Goal: Task Accomplishment & Management: Use online tool/utility

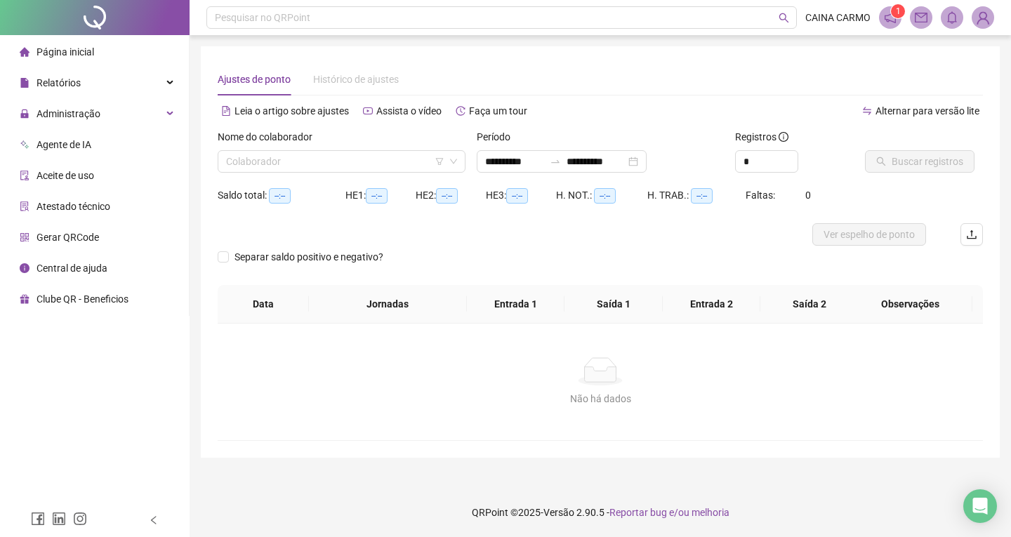
type input "**********"
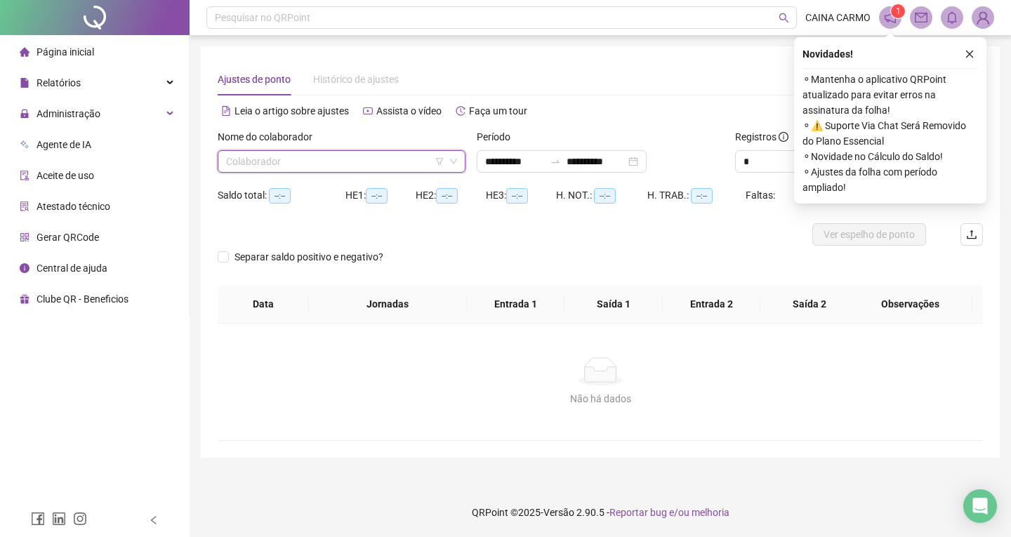
click at [350, 162] on input "search" at bounding box center [335, 161] width 218 height 21
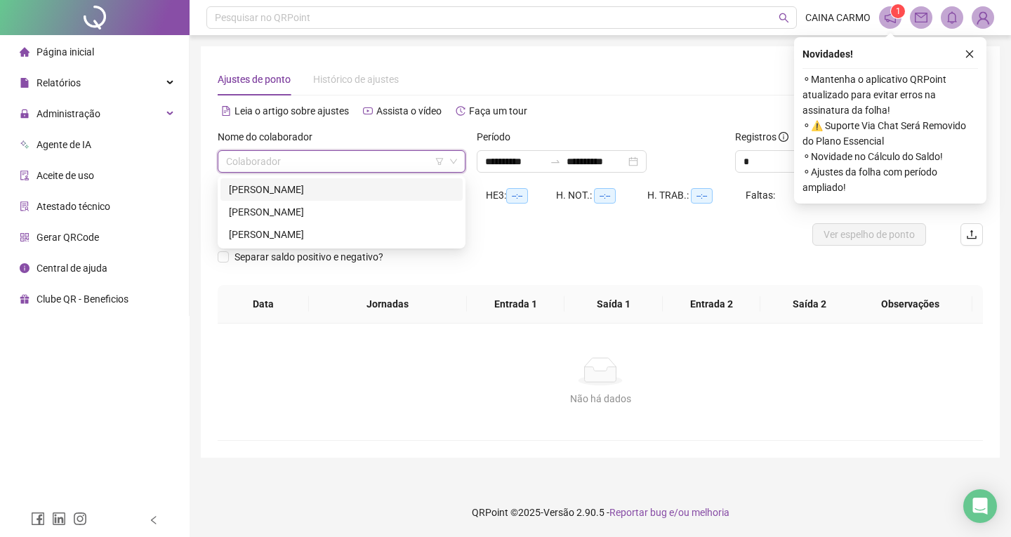
click at [343, 189] on div "[PERSON_NAME]" at bounding box center [341, 189] width 225 height 15
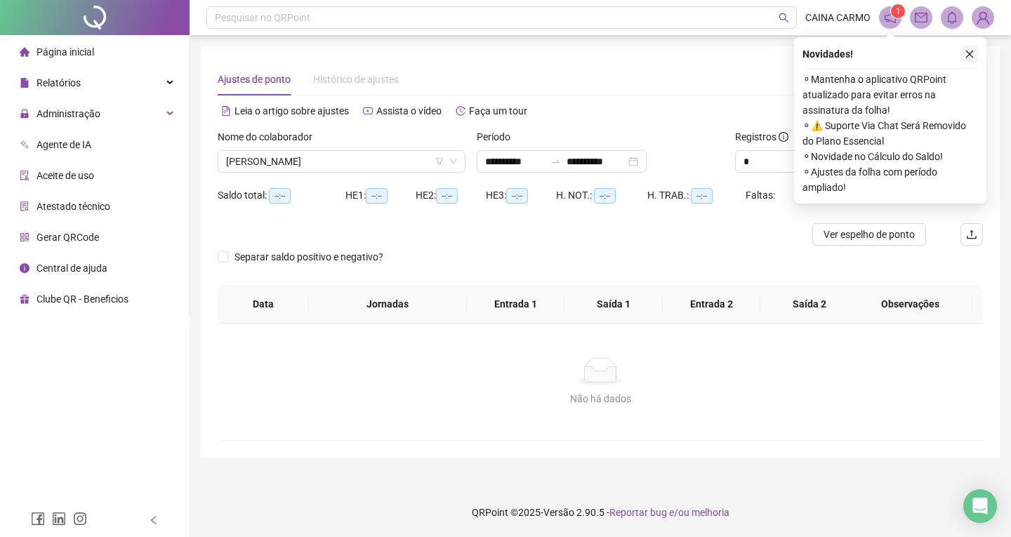
click at [971, 59] on button "button" at bounding box center [970, 54] width 17 height 17
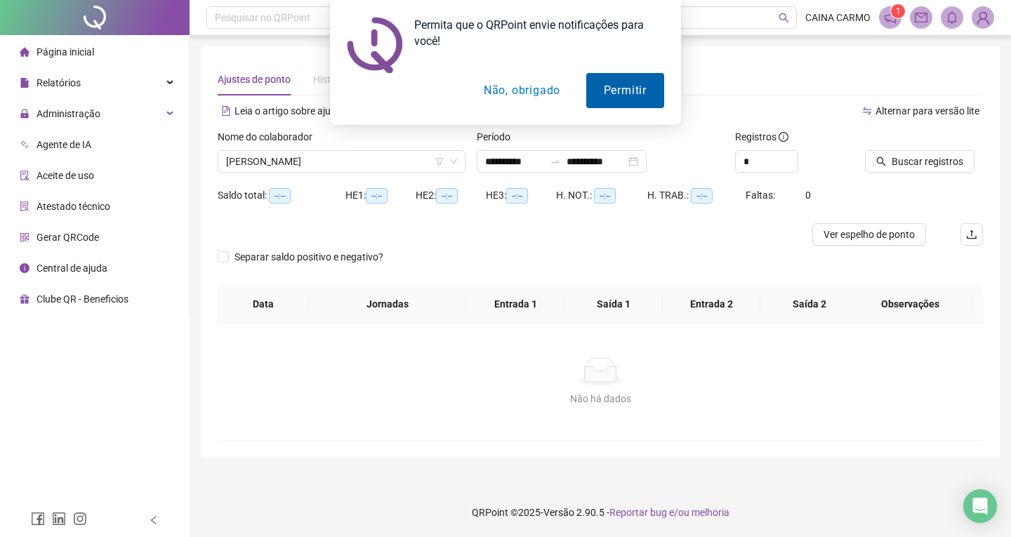
click at [637, 97] on button "Permitir" at bounding box center [625, 90] width 78 height 35
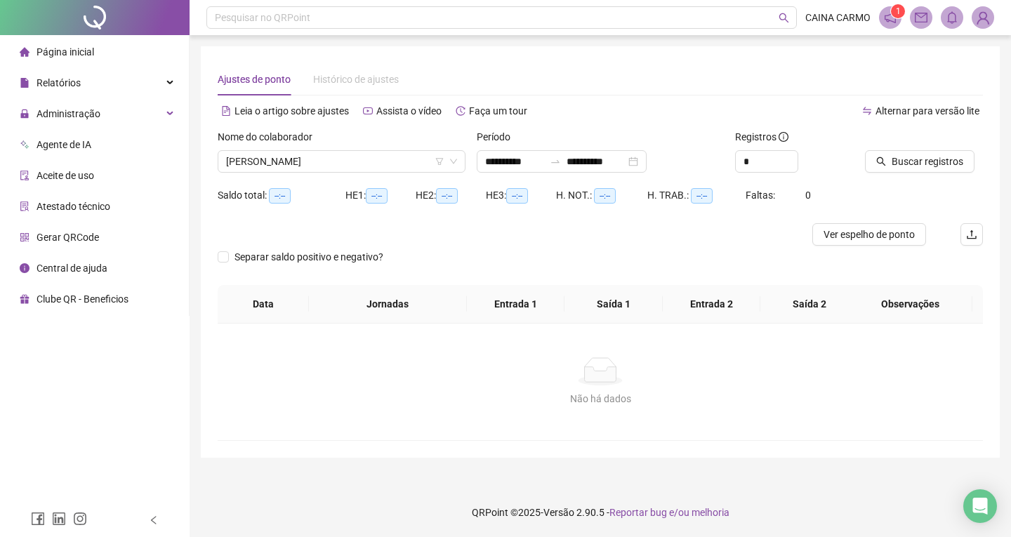
click at [909, 188] on div "Saldo total: --:-- HE 1: --:-- HE 2: --:-- HE 3: --:-- H. NOT.: --:-- H. TRAB.:…" at bounding box center [601, 203] width 766 height 39
click at [929, 163] on span "Buscar registros" at bounding box center [928, 161] width 72 height 15
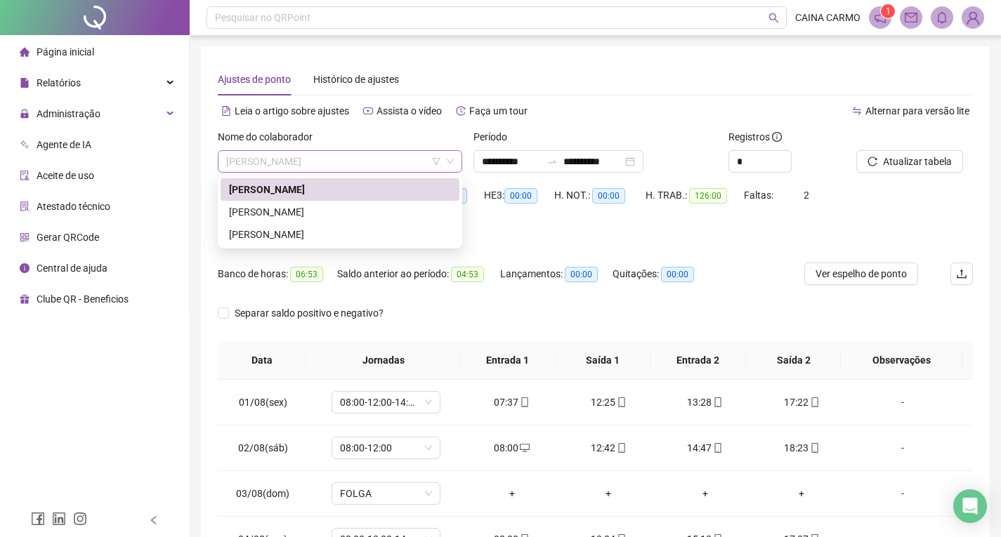
click at [344, 164] on span "[PERSON_NAME]" at bounding box center [340, 161] width 228 height 21
click at [352, 211] on div "[PERSON_NAME]" at bounding box center [340, 211] width 222 height 15
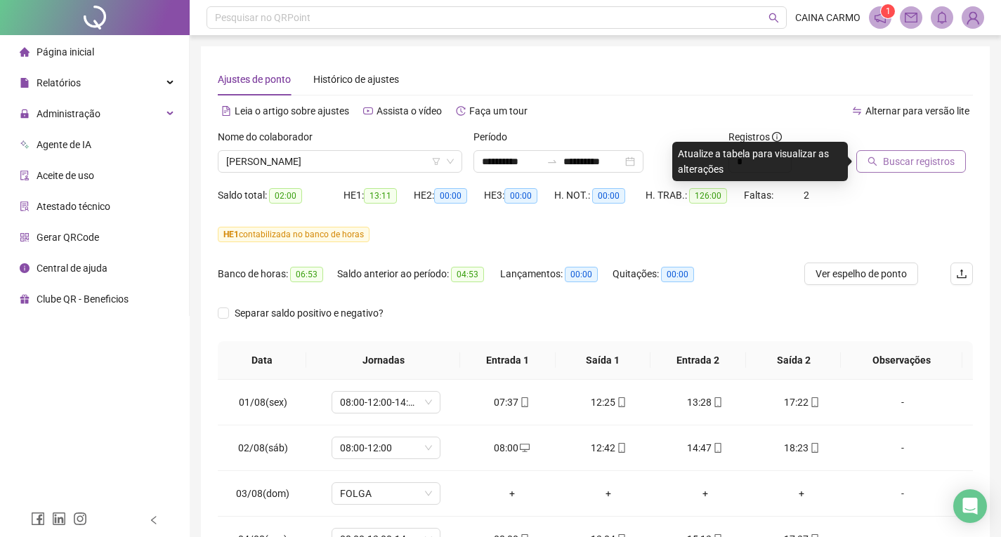
click at [879, 166] on button "Buscar registros" at bounding box center [911, 161] width 110 height 22
